Goal: Check status: Check status

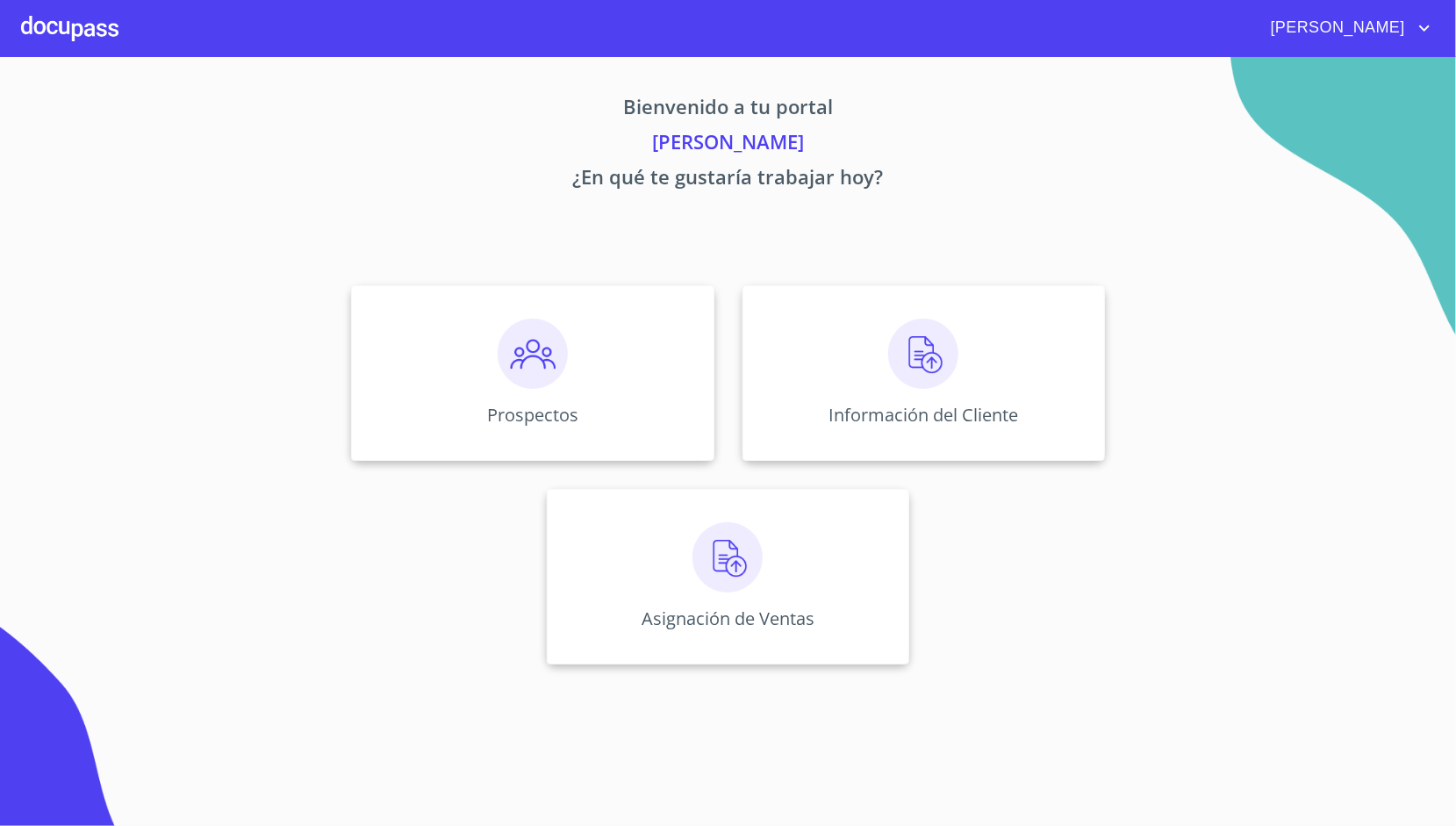
click at [677, 371] on div "Prospectos" at bounding box center [532, 373] width 363 height 176
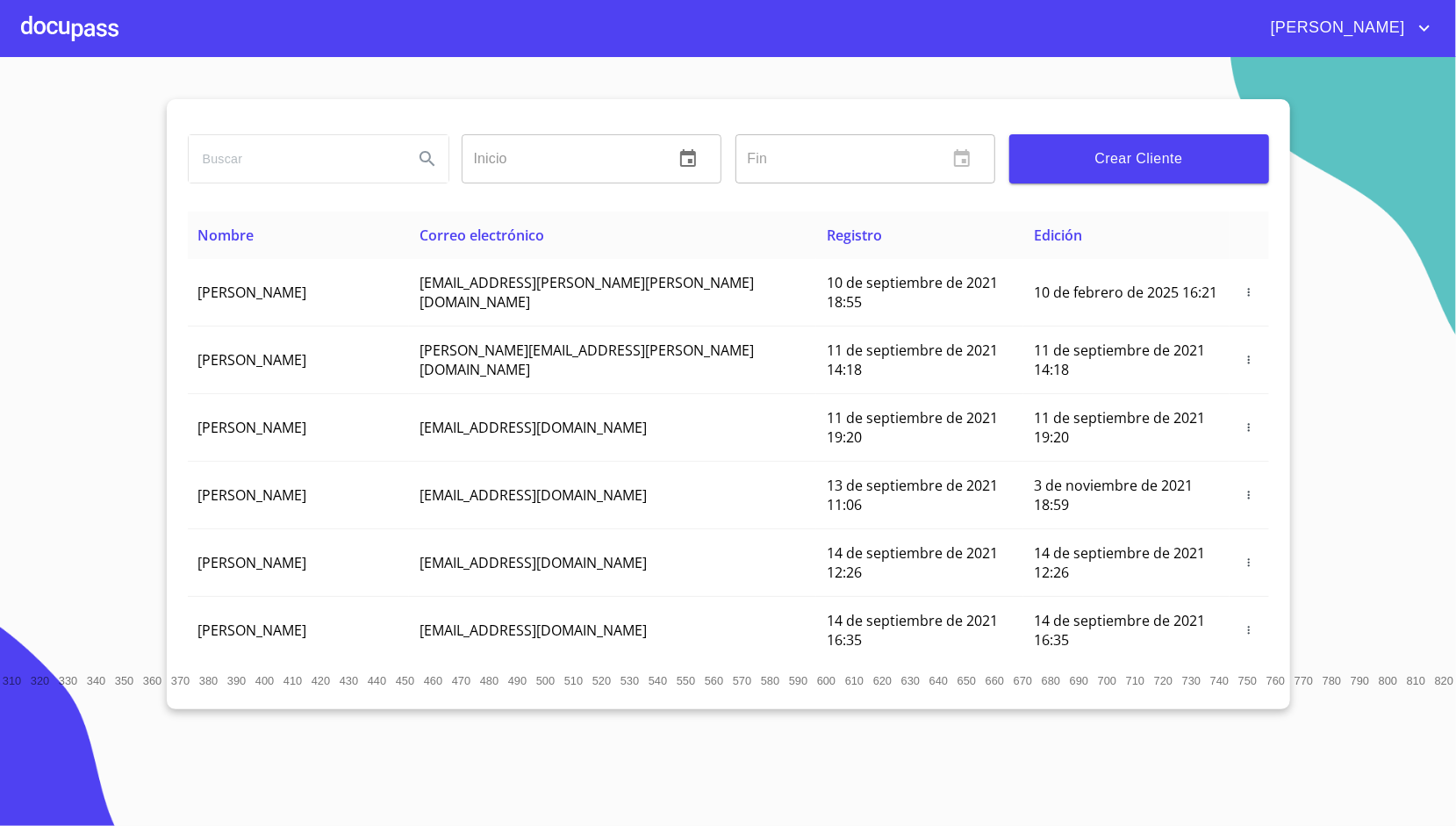
click at [105, 32] on div at bounding box center [70, 28] width 98 height 56
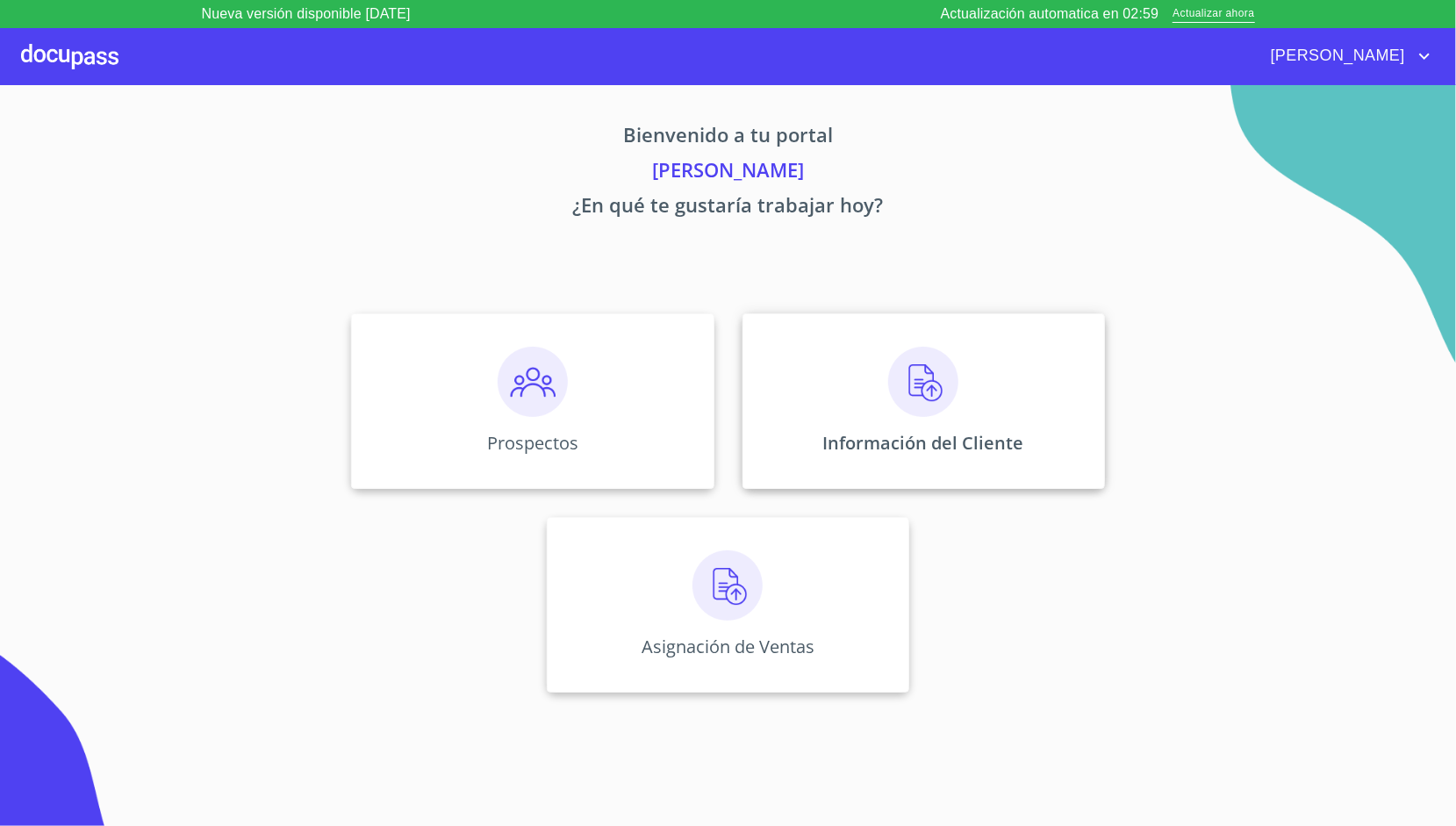
click at [888, 402] on div "Información del Cliente" at bounding box center [924, 401] width 363 height 176
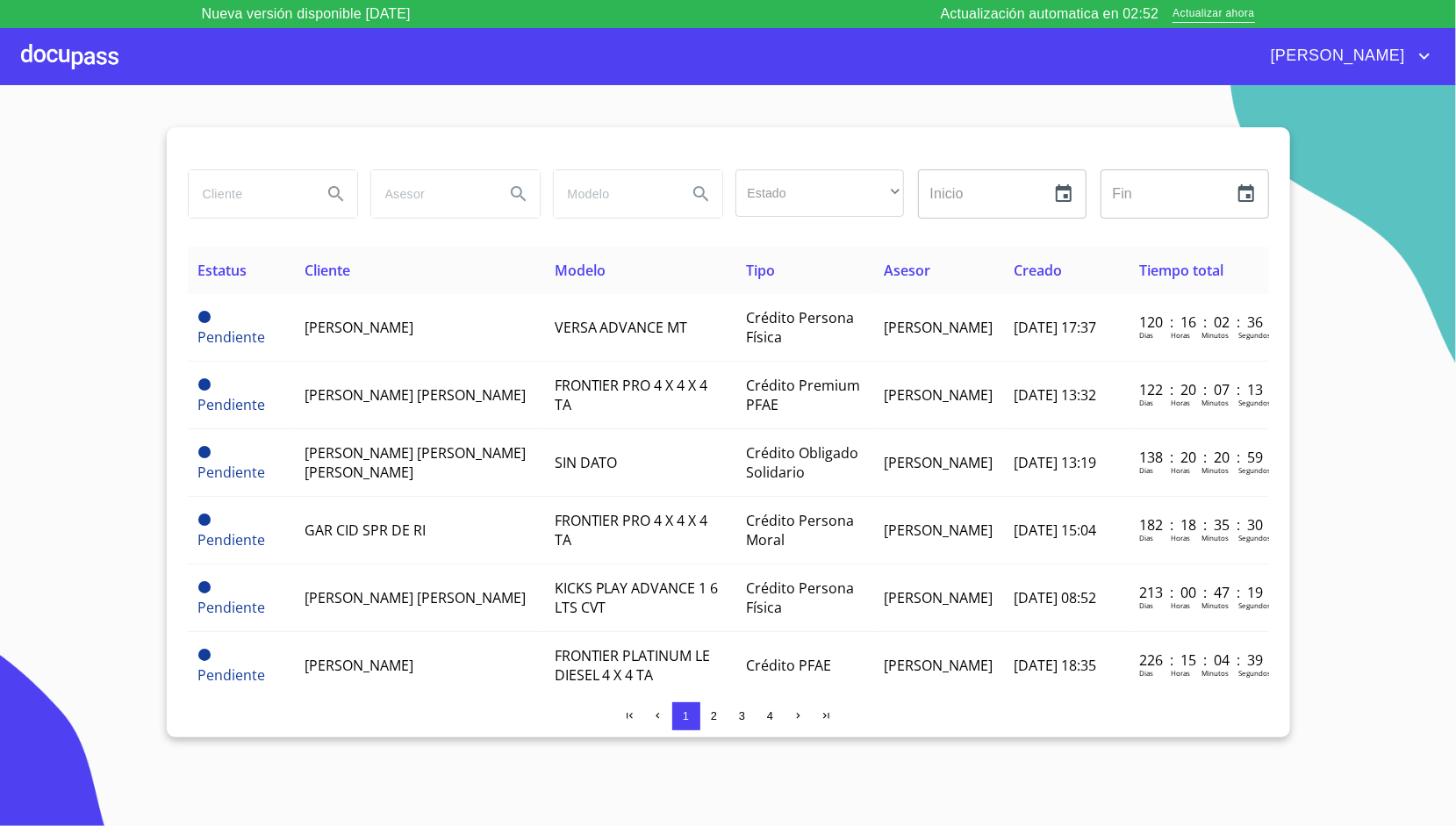
click at [270, 204] on input "search" at bounding box center [249, 193] width 120 height 47
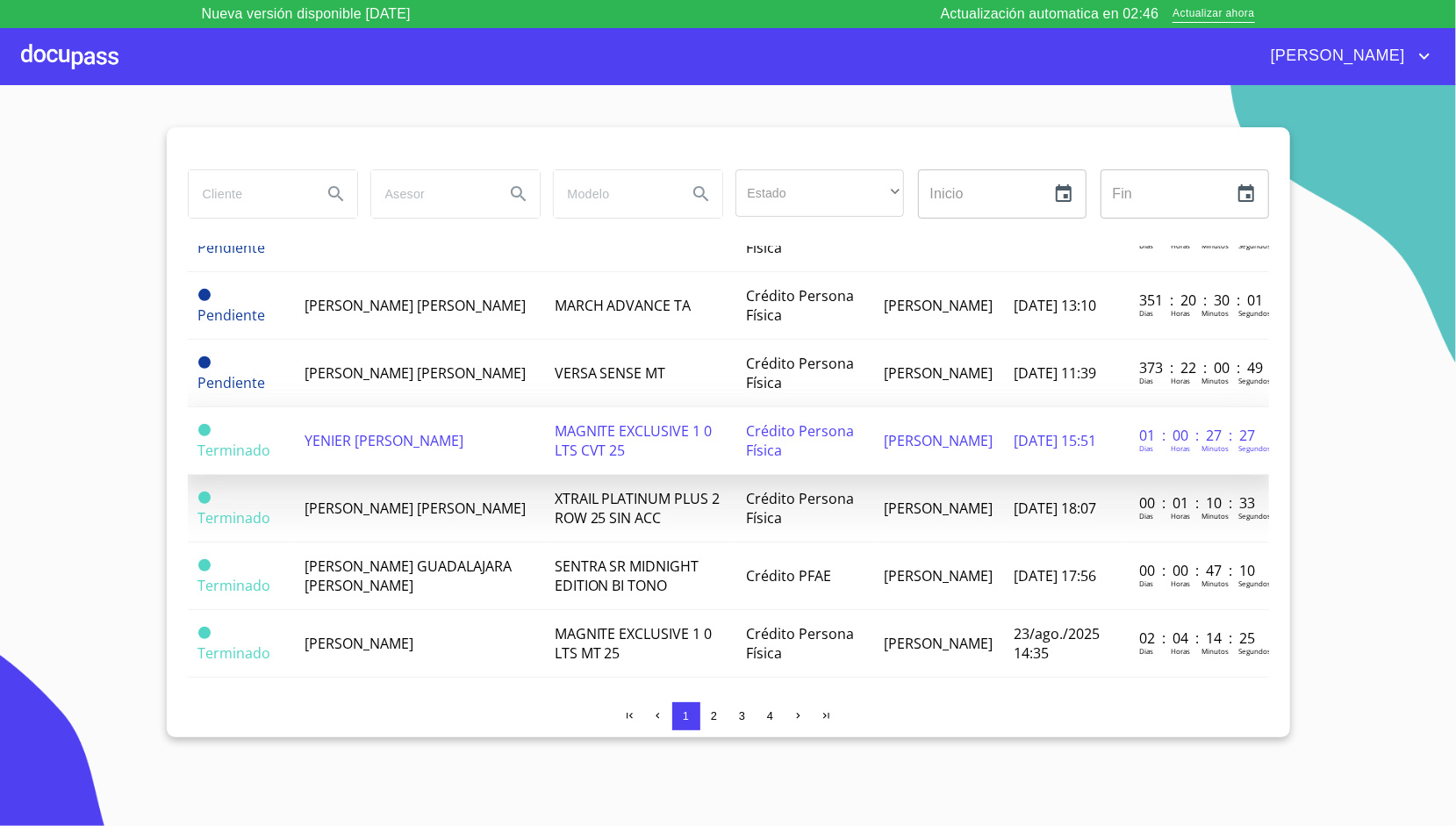
scroll to position [699, 0]
click at [450, 451] on td "YENIER [PERSON_NAME]" at bounding box center [419, 439] width 250 height 67
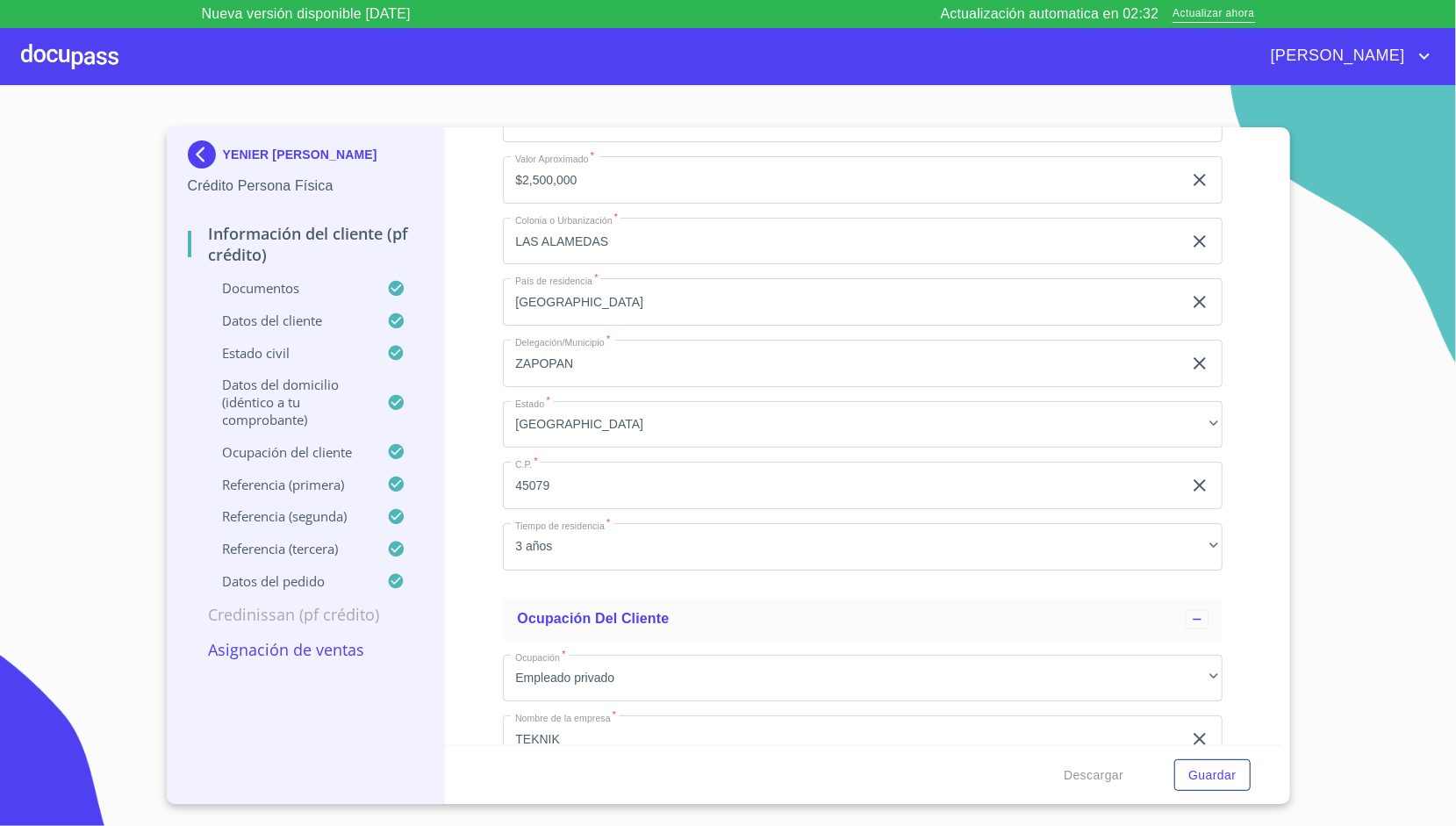
scroll to position [6071, 0]
